Goal: Find specific page/section: Find specific page/section

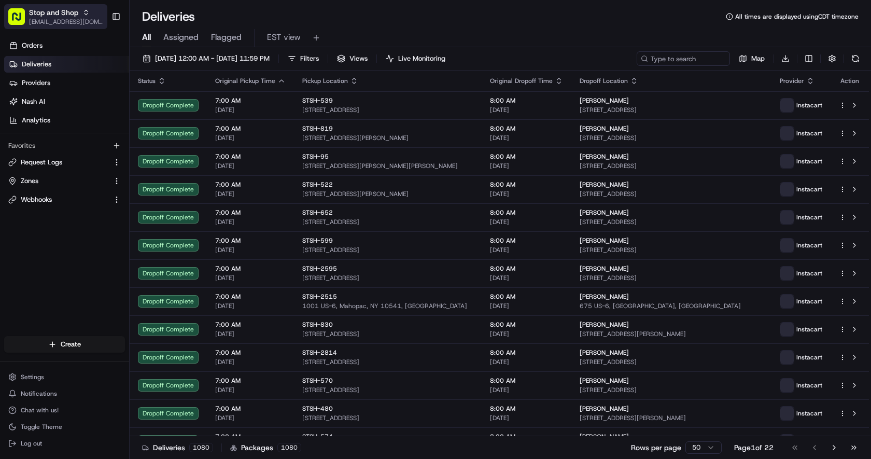
click at [58, 16] on span "Stop and Shop" at bounding box center [53, 12] width 49 height 10
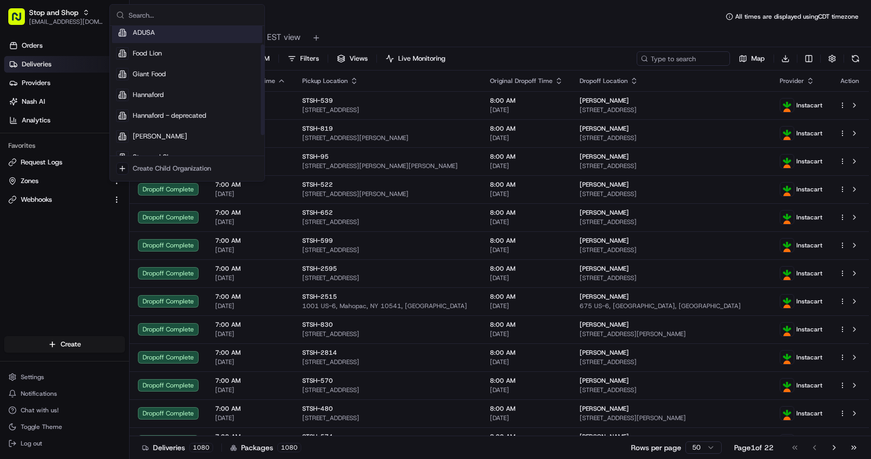
scroll to position [32, 0]
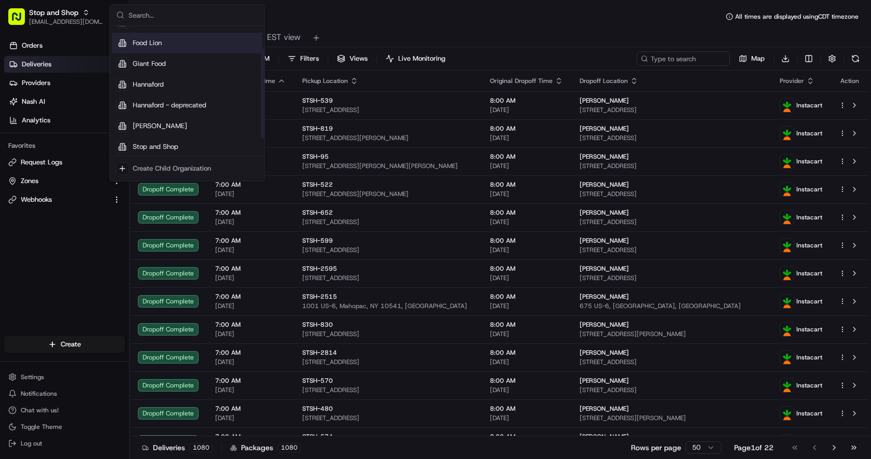
click at [171, 46] on div "Food Lion" at bounding box center [187, 43] width 150 height 21
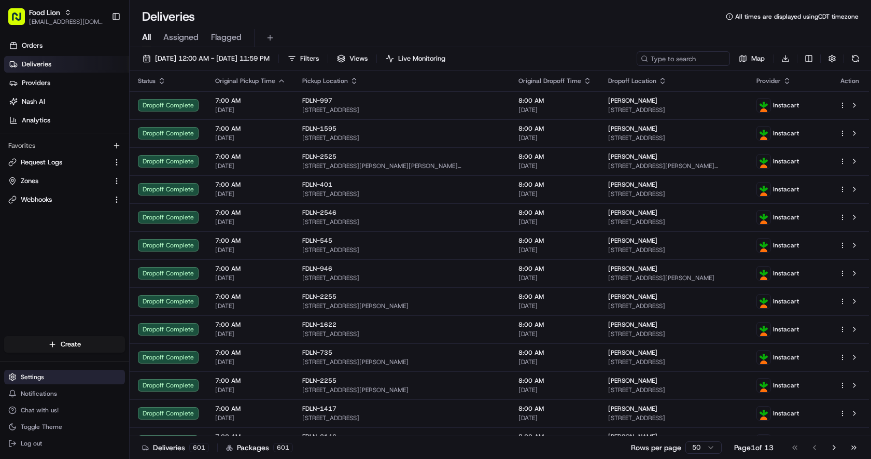
click at [52, 378] on button "Settings" at bounding box center [64, 377] width 121 height 15
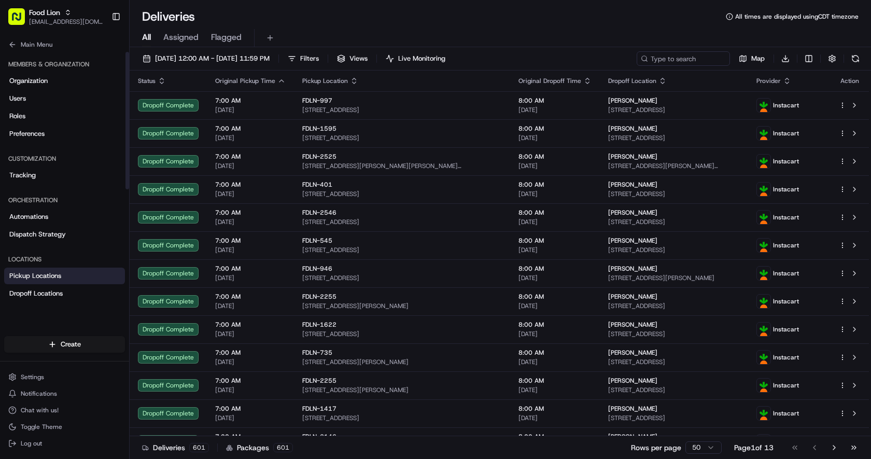
click at [64, 278] on link "Pickup Locations" at bounding box center [64, 275] width 121 height 17
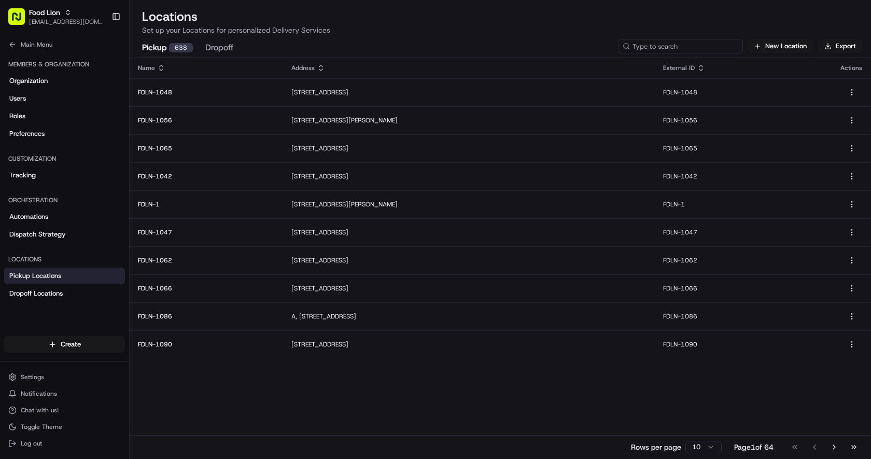
click at [684, 45] on input at bounding box center [680, 46] width 124 height 15
type input "G"
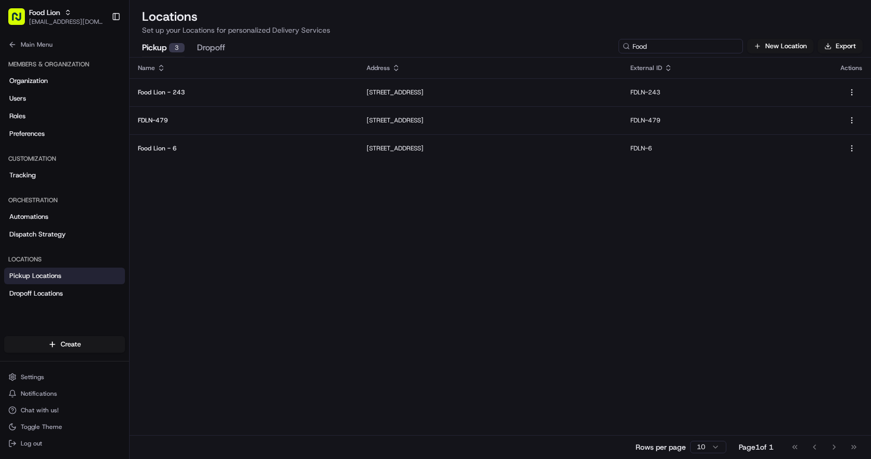
type input "Food"
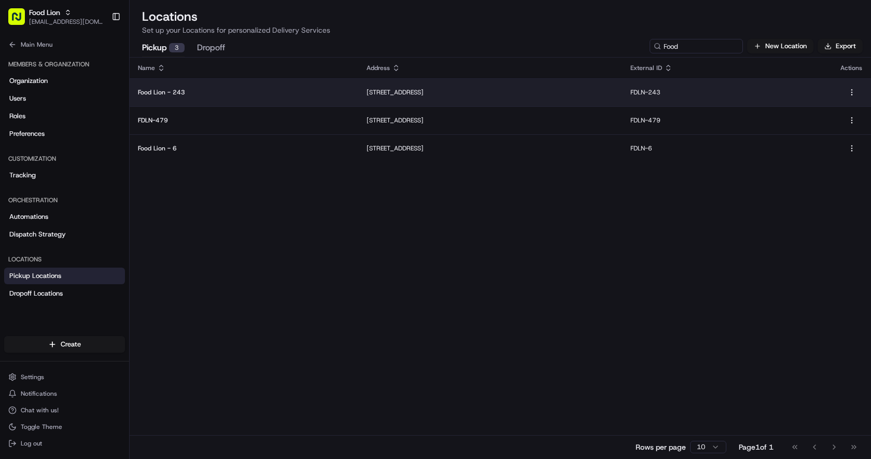
click at [191, 90] on p "Food Lion - 243" at bounding box center [244, 92] width 212 height 8
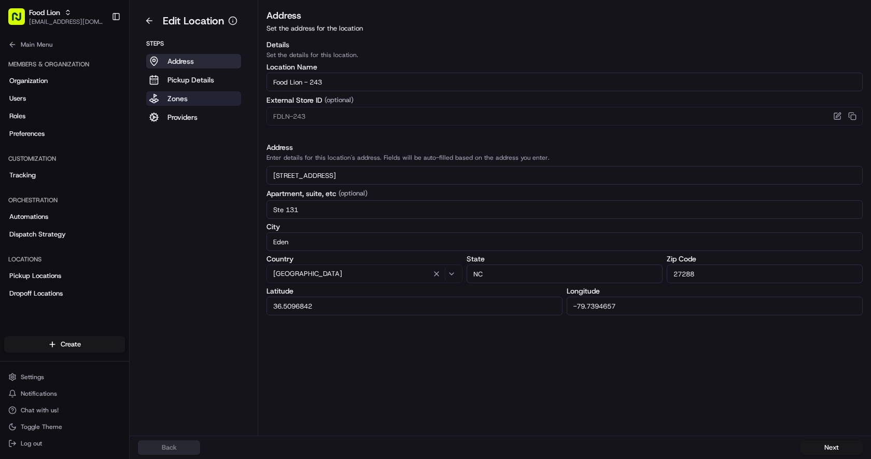
click at [192, 101] on button "Zones" at bounding box center [193, 98] width 95 height 15
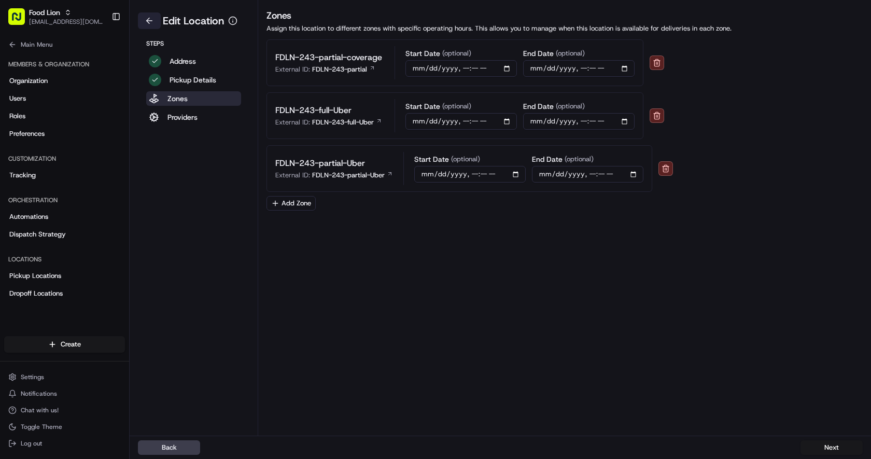
click at [151, 20] on button at bounding box center [149, 20] width 23 height 17
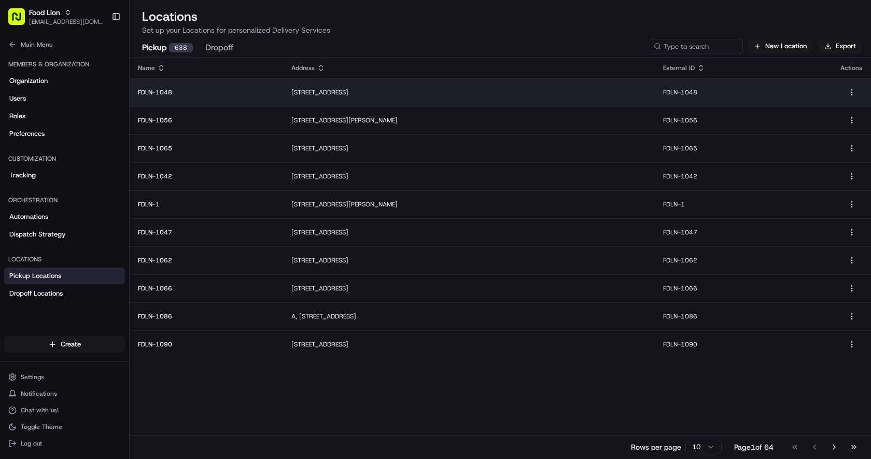
click at [170, 89] on p "FDLN-1048" at bounding box center [206, 92] width 137 height 8
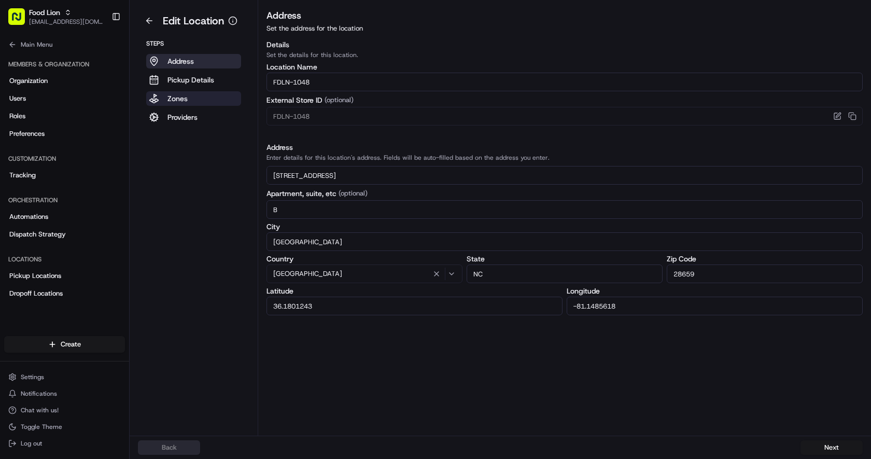
click at [174, 100] on p "Zones" at bounding box center [177, 98] width 20 height 10
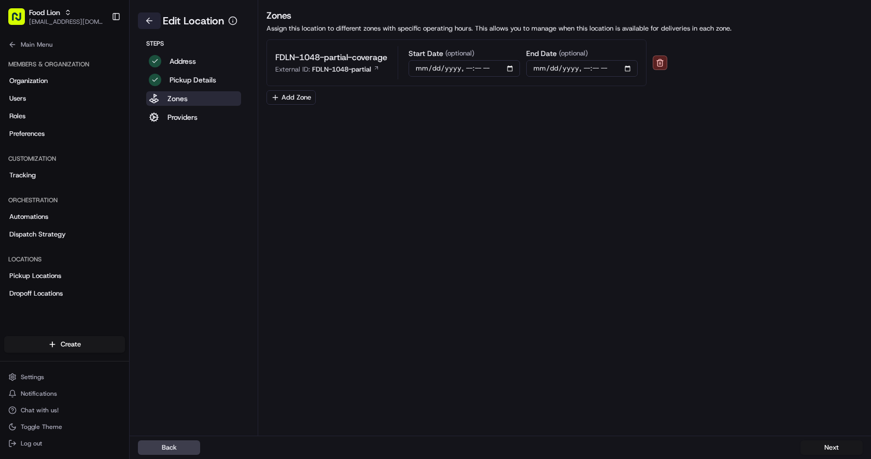
click at [143, 16] on button at bounding box center [149, 20] width 23 height 17
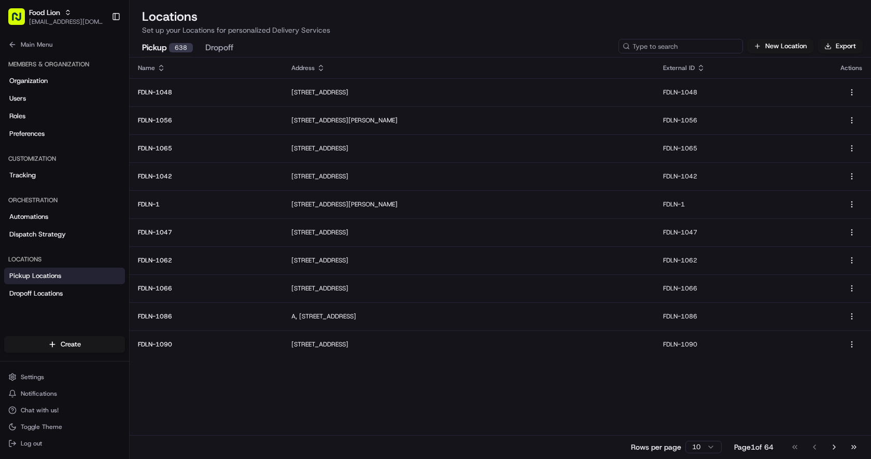
click at [674, 47] on input at bounding box center [680, 46] width 124 height 15
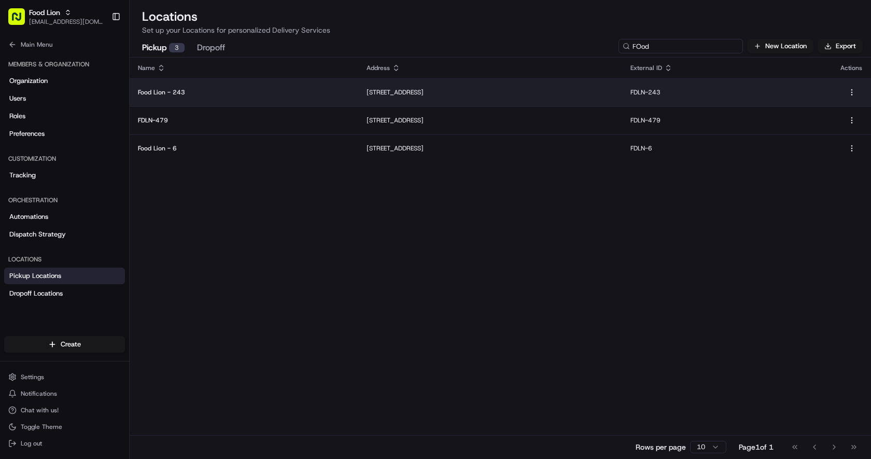
type input "FOod"
click at [444, 94] on p "[STREET_ADDRESS]" at bounding box center [489, 92] width 247 height 8
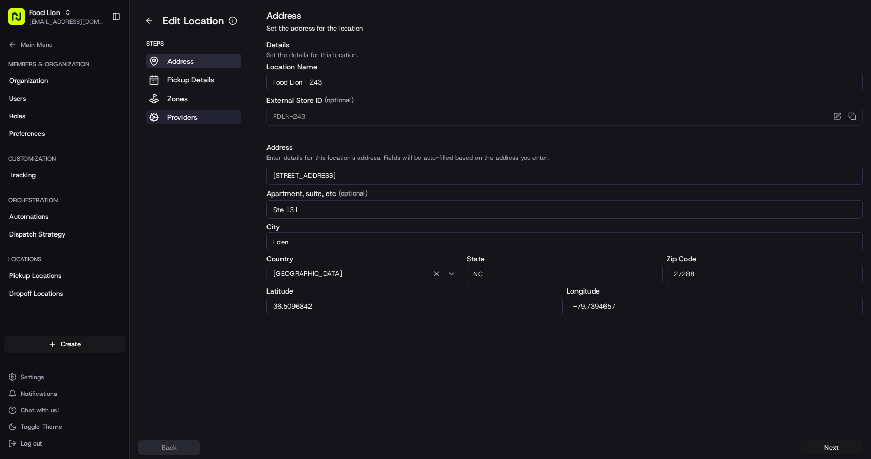
click at [195, 118] on p "Providers" at bounding box center [182, 117] width 30 height 10
